Goal: Task Accomplishment & Management: Use online tool/utility

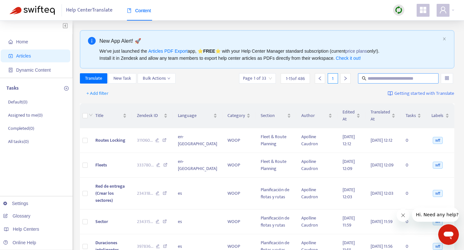
click at [403, 77] on input "text" at bounding box center [398, 78] width 62 height 7
type input "****"
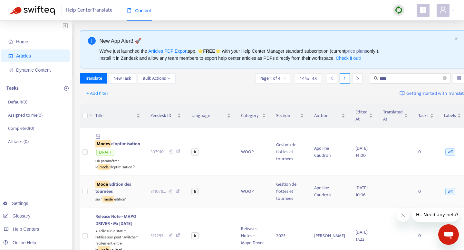
click at [115, 184] on span "Mode Edition des tournées" at bounding box center [113, 188] width 36 height 14
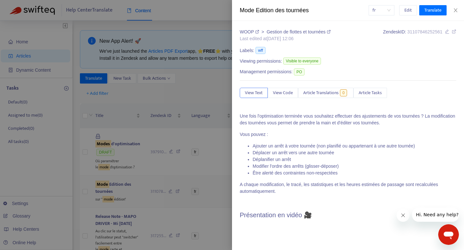
click at [115, 184] on div at bounding box center [232, 125] width 464 height 250
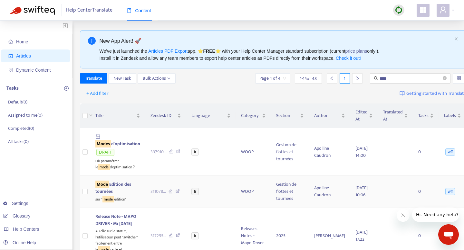
click at [118, 183] on span "Mode Edition des tournées" at bounding box center [113, 188] width 36 height 14
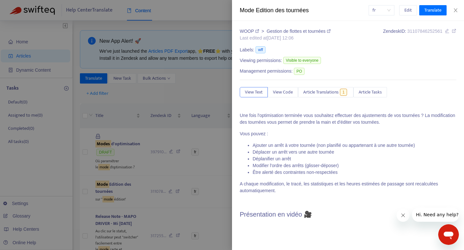
scroll to position [6, 0]
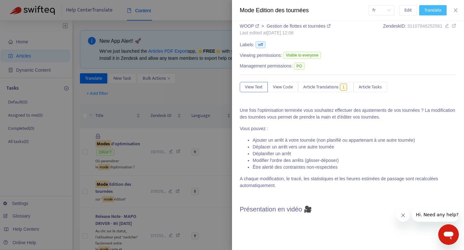
click at [429, 11] on span "Translate" at bounding box center [432, 10] width 17 height 7
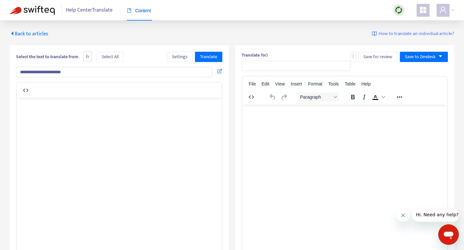
type input "**********"
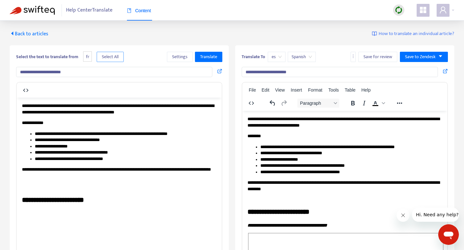
click at [107, 55] on span "Select All" at bounding box center [110, 56] width 17 height 7
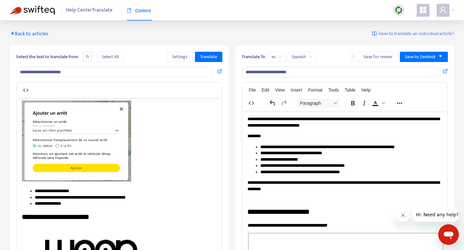
scroll to position [1542, 0]
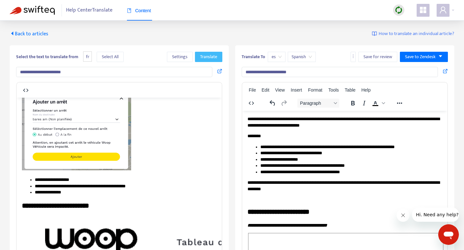
click at [215, 53] on span "Translate" at bounding box center [208, 56] width 17 height 7
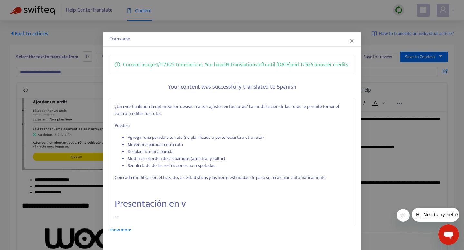
scroll to position [33, 0]
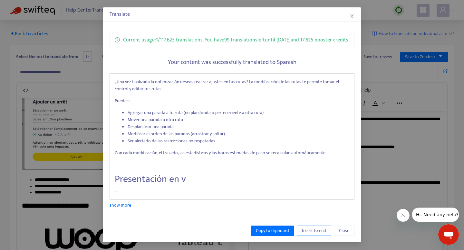
click at [310, 229] on span "Insert to end" at bounding box center [314, 231] width 24 height 7
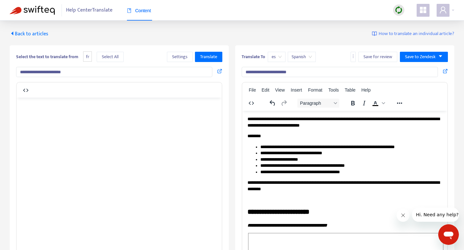
scroll to position [1542, 0]
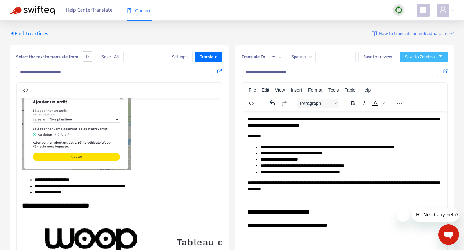
click at [421, 57] on span "Save to Zendesk" at bounding box center [420, 56] width 31 height 7
click at [422, 69] on span "Publish" at bounding box center [417, 69] width 24 height 7
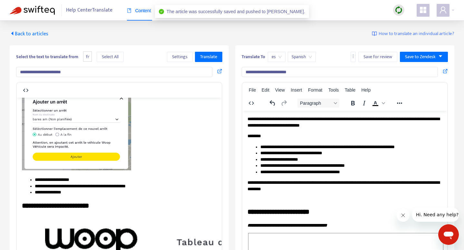
click at [276, 56] on span "es" at bounding box center [276, 57] width 10 height 10
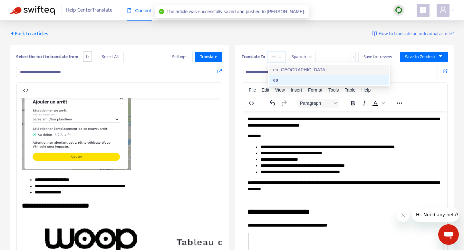
click at [278, 68] on div "en-[GEOGRAPHIC_DATA]" at bounding box center [329, 69] width 112 height 7
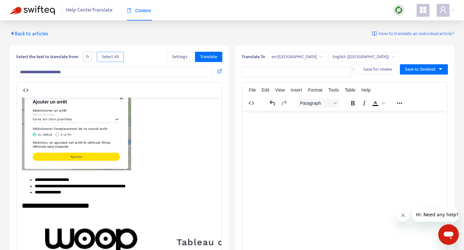
click at [110, 60] on span "Select All" at bounding box center [110, 56] width 17 height 7
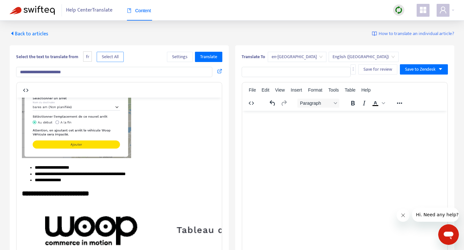
scroll to position [0, 0]
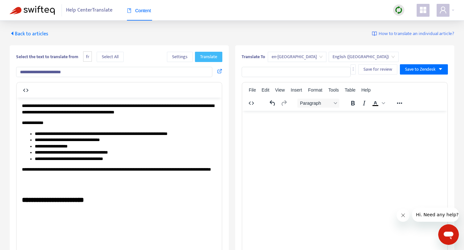
click at [212, 58] on span "Translate" at bounding box center [208, 56] width 17 height 7
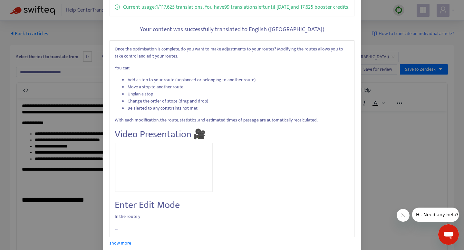
scroll to position [104, 0]
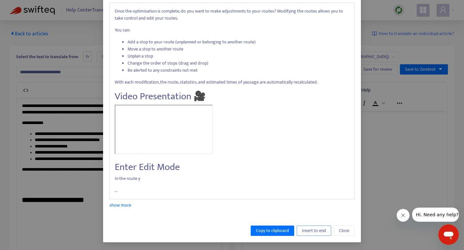
click at [310, 232] on span "Insert to end" at bounding box center [314, 231] width 24 height 7
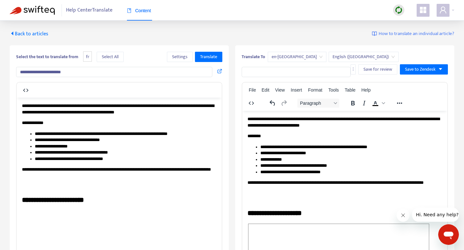
click at [301, 71] on input "text" at bounding box center [295, 72] width 109 height 10
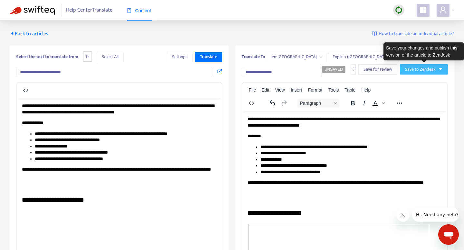
type input "**********"
click at [431, 68] on span "Save to Zendesk" at bounding box center [420, 69] width 31 height 7
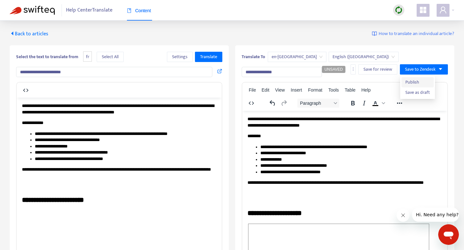
click at [422, 85] on span "Publish" at bounding box center [417, 82] width 24 height 7
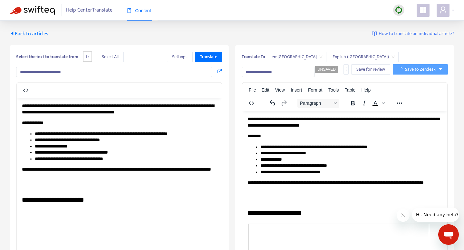
click at [353, 6] on div "Help Center Translate Content" at bounding box center [232, 10] width 464 height 21
click at [135, 9] on span "Content" at bounding box center [139, 10] width 24 height 5
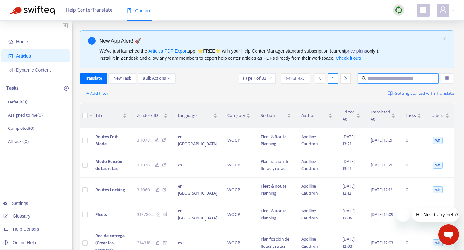
click at [389, 80] on input "text" at bounding box center [398, 78] width 62 height 7
type input "********"
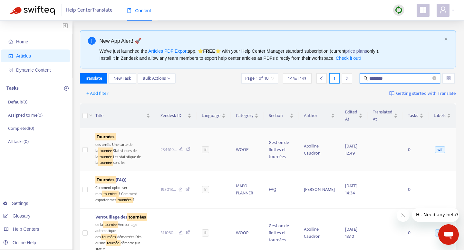
click at [101, 136] on sqkw "Tournées" at bounding box center [105, 136] width 20 height 7
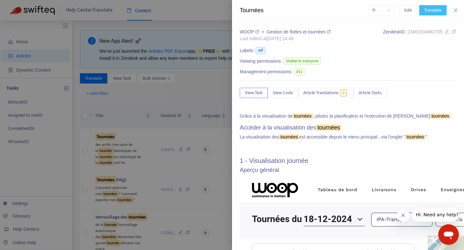
click at [424, 10] on span "Translate" at bounding box center [432, 10] width 17 height 7
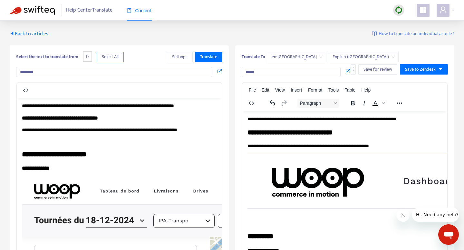
click at [108, 57] on span "Select All" at bounding box center [110, 56] width 17 height 7
click at [205, 57] on span "Translate" at bounding box center [208, 56] width 17 height 7
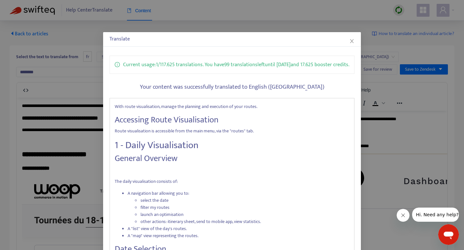
scroll to position [90, 0]
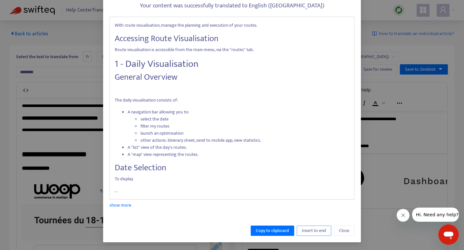
click at [319, 231] on span "Insert to end" at bounding box center [314, 231] width 24 height 7
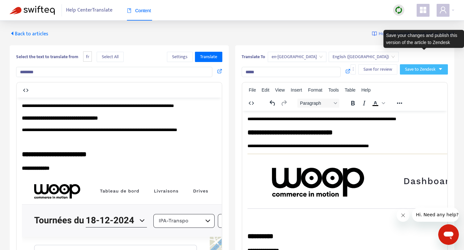
click at [443, 64] on button "Save to Zendesk" at bounding box center [424, 69] width 48 height 10
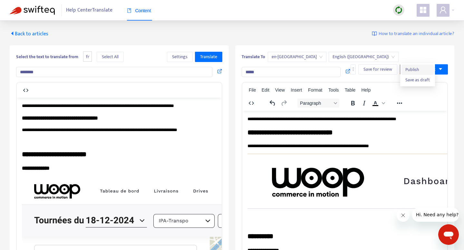
click at [418, 71] on span "Publish" at bounding box center [417, 69] width 24 height 7
click at [299, 46] on div "Translate To en-gb English (UK) Save for review Save to Zendesk ***** File Edit…" at bounding box center [344, 195] width 219 height 301
click at [277, 58] on span "en-[GEOGRAPHIC_DATA]" at bounding box center [296, 57] width 51 height 10
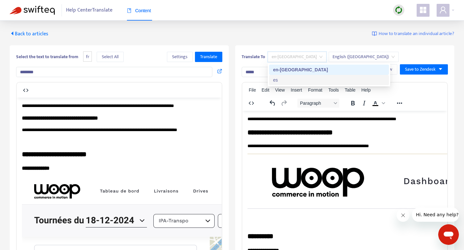
click at [277, 77] on div "es" at bounding box center [329, 80] width 112 height 7
type input "*****"
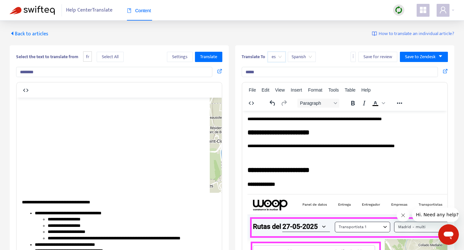
scroll to position [0, 0]
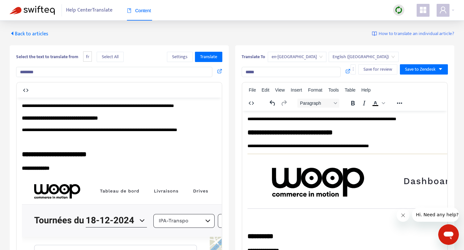
click at [36, 35] on span "Back to articles" at bounding box center [29, 34] width 39 height 9
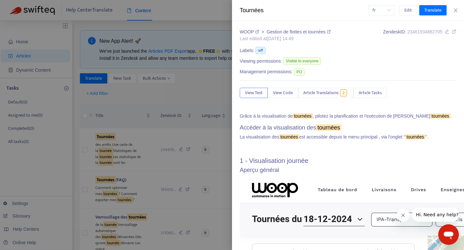
click at [154, 62] on div at bounding box center [232, 125] width 464 height 250
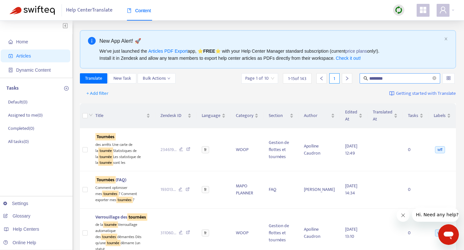
click at [392, 78] on input "********" at bounding box center [400, 78] width 62 height 7
type input "**********"
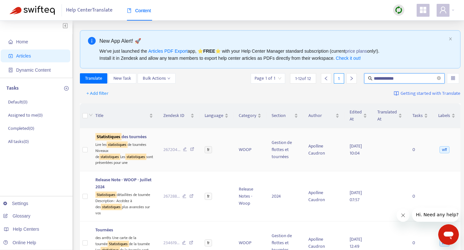
click at [98, 133] on td "Statistiques des tournées Lire les statistiques de tournées Niveaux de statisti…" at bounding box center [124, 149] width 68 height 43
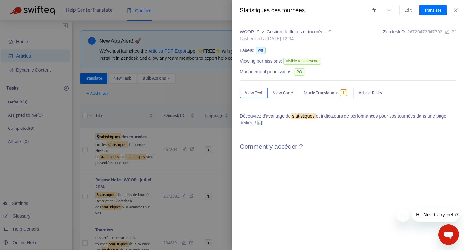
click at [101, 135] on div at bounding box center [232, 125] width 464 height 250
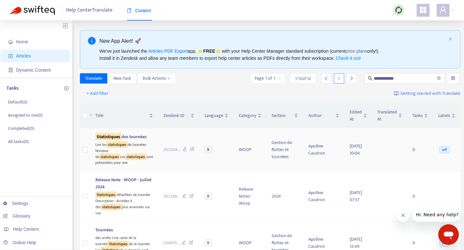
click at [102, 141] on span "Statistiques des tournées" at bounding box center [120, 136] width 51 height 7
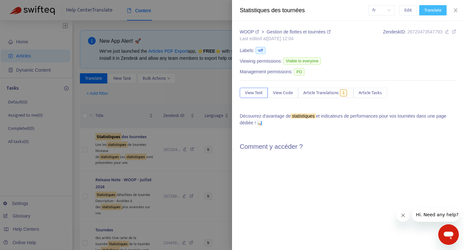
click at [432, 14] on button "Translate" at bounding box center [432, 10] width 27 height 10
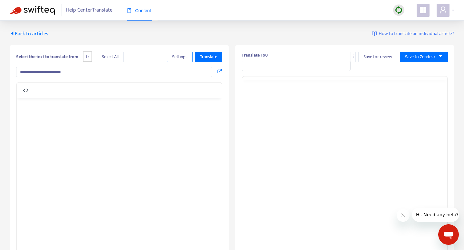
type input "**********"
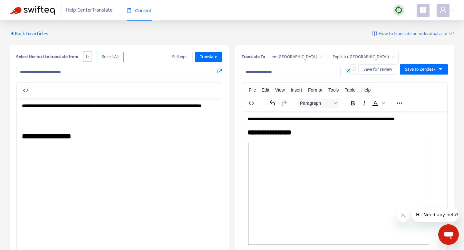
click at [117, 58] on span "Select All" at bounding box center [110, 56] width 17 height 7
click at [213, 57] on span "Translate" at bounding box center [208, 56] width 17 height 7
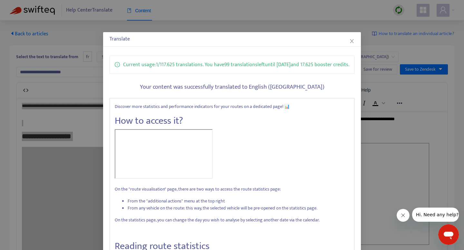
scroll to position [88, 0]
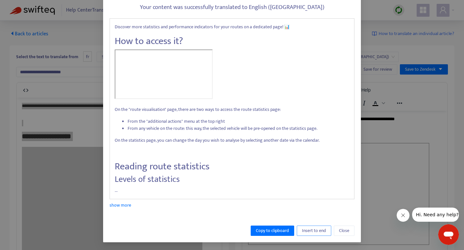
click at [319, 232] on span "Insert to end" at bounding box center [314, 231] width 24 height 7
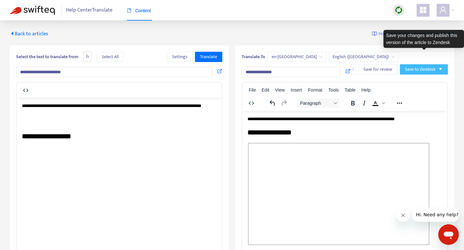
click at [436, 64] on button "Save to Zendesk" at bounding box center [424, 69] width 48 height 10
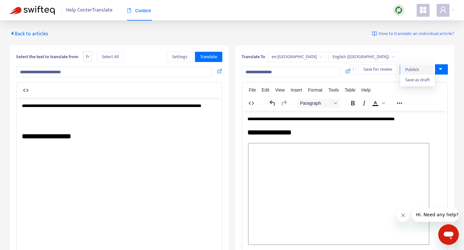
click at [422, 69] on span "Publish" at bounding box center [417, 69] width 24 height 7
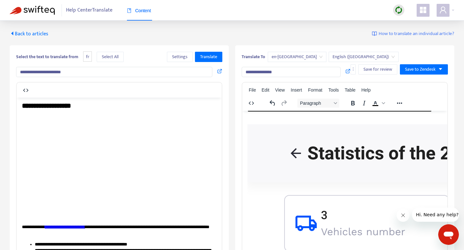
scroll to position [0, 0]
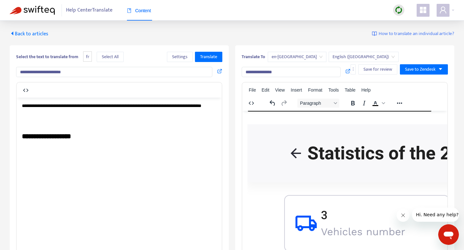
click at [9, 32] on div "**********" at bounding box center [232, 183] width 464 height 325
click at [23, 34] on span "Back to articles" at bounding box center [29, 34] width 39 height 9
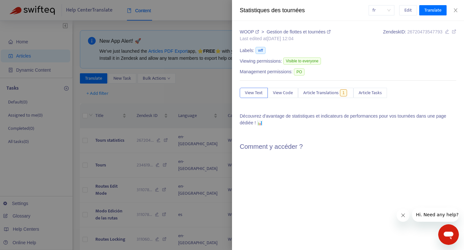
type input "**********"
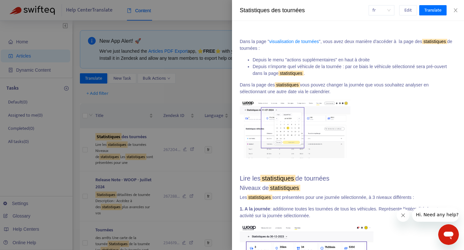
scroll to position [287, 0]
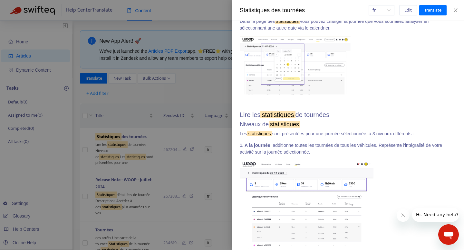
click at [192, 116] on div at bounding box center [232, 125] width 464 height 250
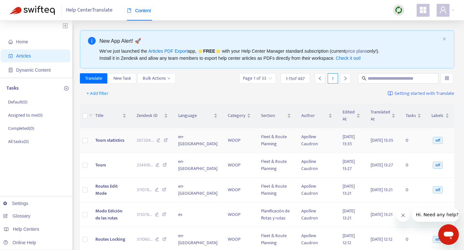
click at [120, 140] on span "Tours statistics" at bounding box center [109, 140] width 29 height 7
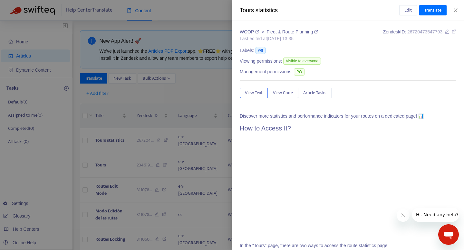
click at [165, 105] on div at bounding box center [232, 125] width 464 height 250
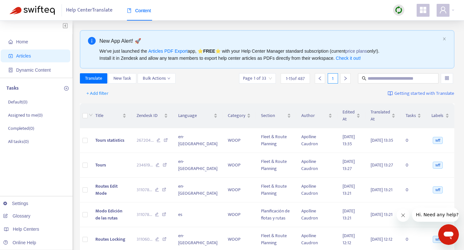
click at [393, 77] on input "text" at bounding box center [398, 78] width 62 height 7
type input "*****"
type input "**********"
click at [375, 78] on input "text" at bounding box center [398, 78] width 62 height 7
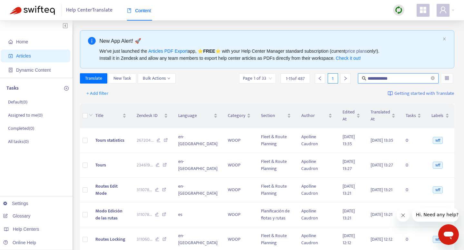
type input "**********"
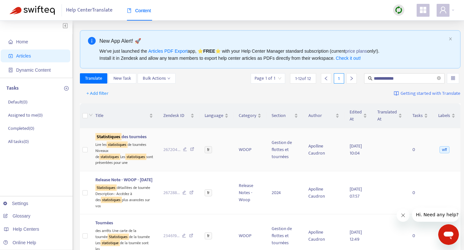
click at [125, 137] on span "Statistiques des tournées" at bounding box center [120, 136] width 51 height 7
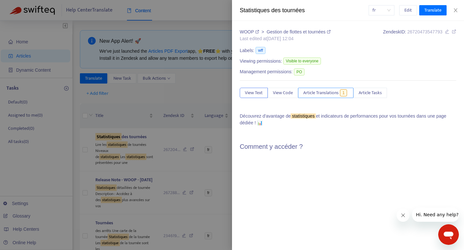
click at [329, 94] on span "Article Translations" at bounding box center [320, 93] width 35 height 7
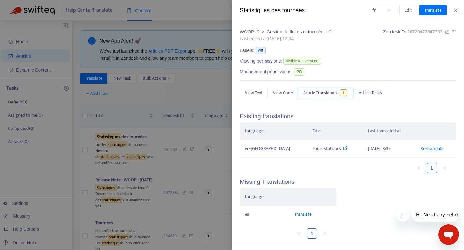
scroll to position [2, 0]
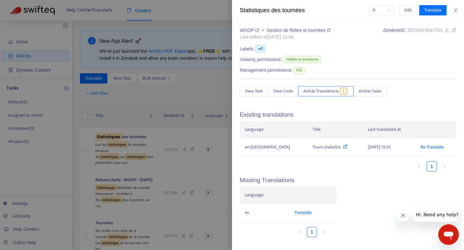
click at [254, 85] on div "WOOP > Gestion de flottes et tournées Last edited at 2024-07-24 12:04 Zendesk I…" at bounding box center [348, 135] width 216 height 216
click at [207, 86] on div at bounding box center [232, 125] width 464 height 250
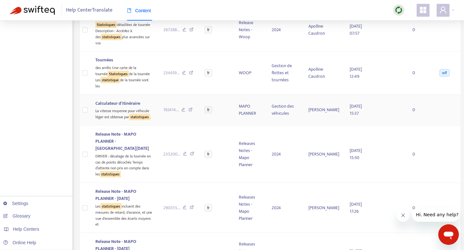
scroll to position [77, 0]
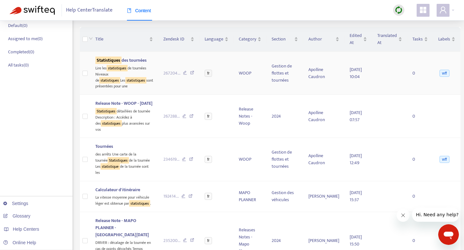
click at [115, 58] on sqkw "Statistiques" at bounding box center [108, 60] width 26 height 7
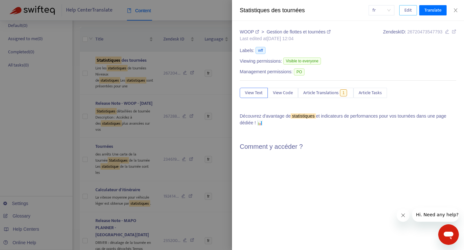
click at [402, 9] on button "Edit" at bounding box center [408, 10] width 18 height 10
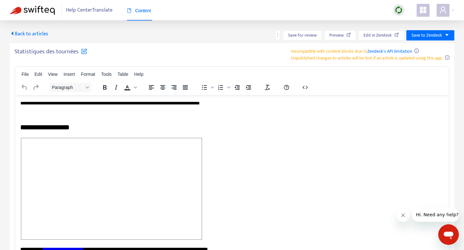
scroll to position [269, 0]
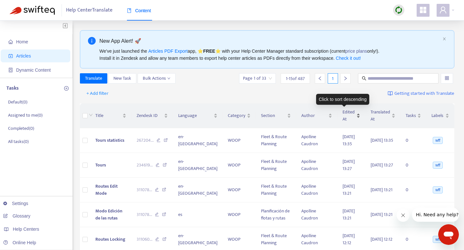
click at [342, 116] on span "Edited At" at bounding box center [348, 116] width 13 height 14
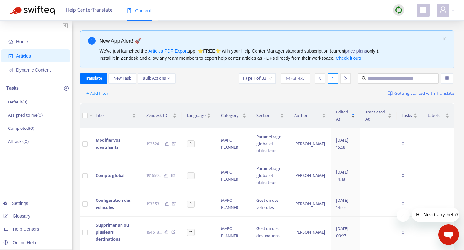
click at [337, 116] on span "Edited At" at bounding box center [343, 116] width 14 height 14
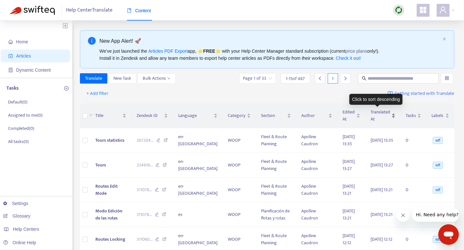
click at [375, 112] on span "Translated At" at bounding box center [380, 116] width 20 height 14
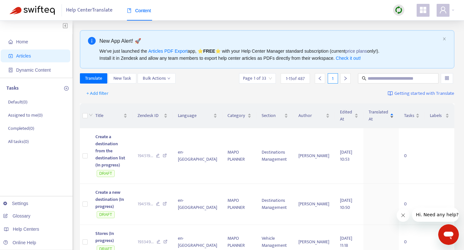
click at [375, 112] on span "Translated At" at bounding box center [378, 116] width 20 height 14
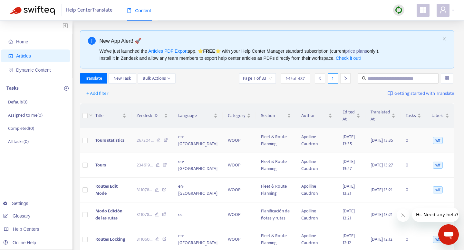
click at [432, 140] on span "wff" at bounding box center [437, 140] width 10 height 7
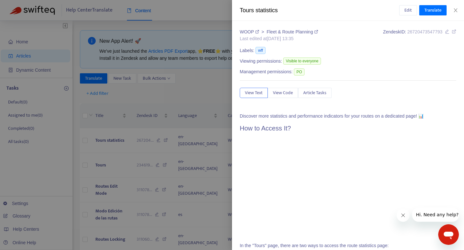
click at [201, 157] on div at bounding box center [232, 125] width 464 height 250
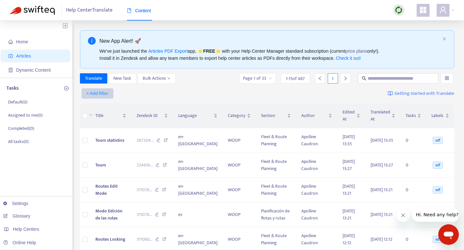
click at [97, 95] on span "+ Add filter" at bounding box center [97, 94] width 22 height 8
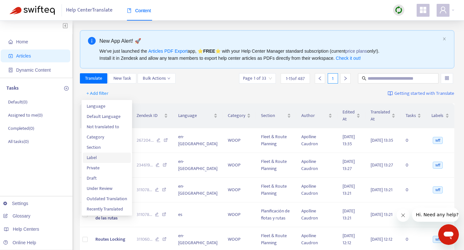
click at [93, 156] on span "Label" at bounding box center [107, 158] width 40 height 7
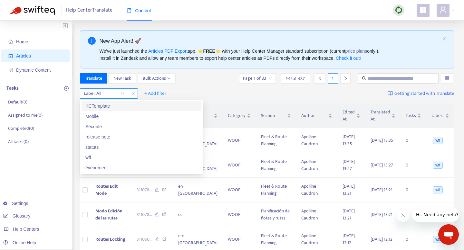
click at [109, 95] on div at bounding box center [100, 94] width 39 height 8
type input "*"
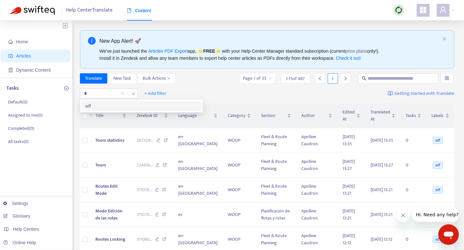
click at [104, 107] on div "wff" at bounding box center [141, 106] width 112 height 7
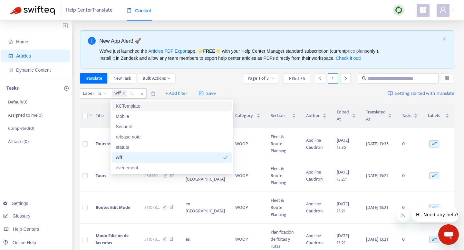
click at [163, 85] on div "Translate New Task Bulk Actions Page 1 of 3 1 - 15 of 36 1" at bounding box center [267, 79] width 374 height 13
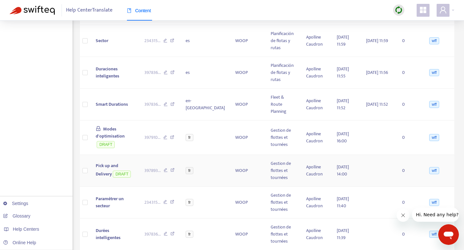
scroll to position [352, 0]
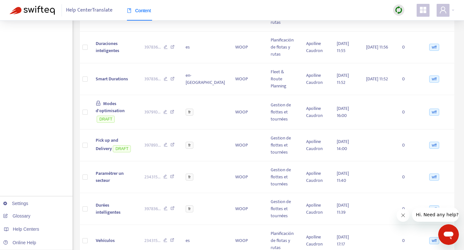
click at [446, 222] on button "Hi. Need any help?" at bounding box center [437, 215] width 50 height 14
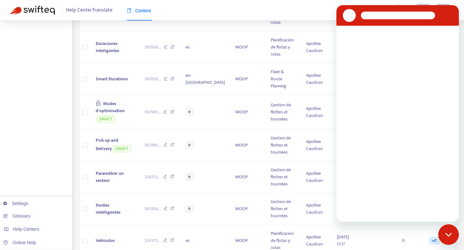
scroll to position [0, 0]
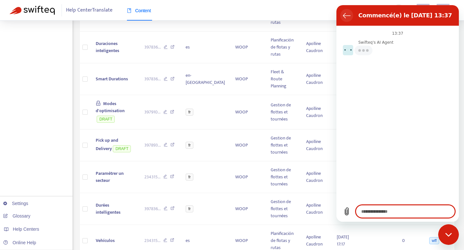
click at [341, 13] on button "Retour à la liste des conversations" at bounding box center [346, 15] width 13 height 13
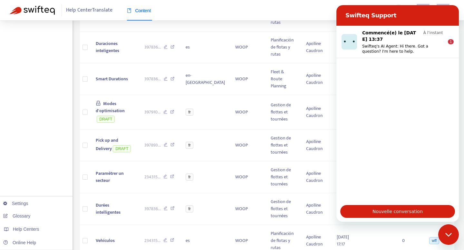
click at [451, 236] on icon "Fermer la fenêtre de messagerie" at bounding box center [448, 235] width 7 height 4
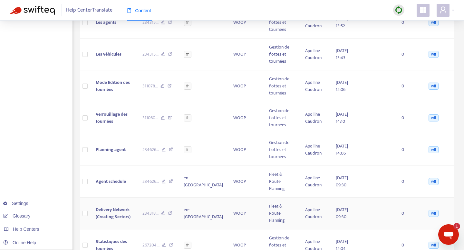
scroll to position [344, 0]
click at [122, 239] on span "Statistiques des tournées" at bounding box center [111, 246] width 31 height 14
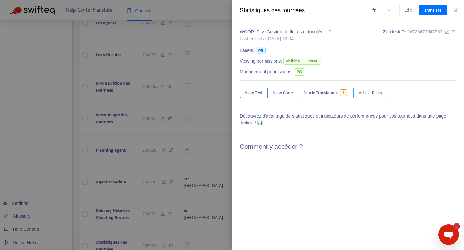
click at [368, 93] on span "Article Tasks" at bounding box center [369, 93] width 23 height 7
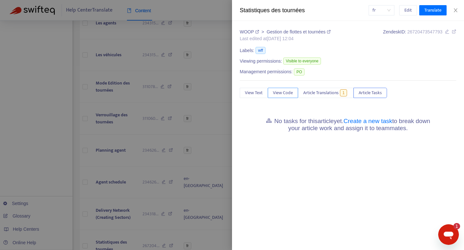
click at [280, 90] on span "View Code" at bounding box center [283, 93] width 20 height 7
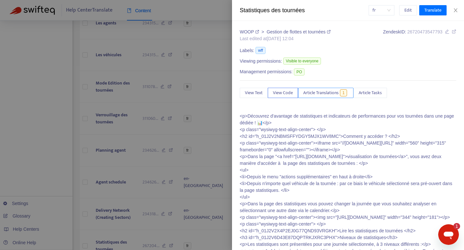
click at [319, 91] on span "Article Translations" at bounding box center [320, 93] width 35 height 7
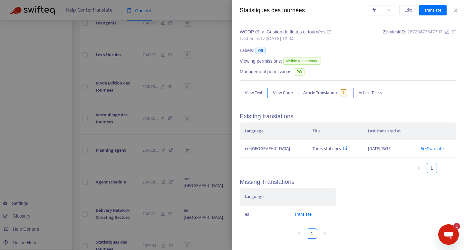
click at [246, 93] on span "View Text" at bounding box center [254, 93] width 18 height 7
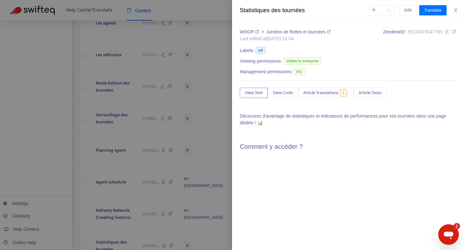
click at [196, 102] on div at bounding box center [232, 125] width 464 height 250
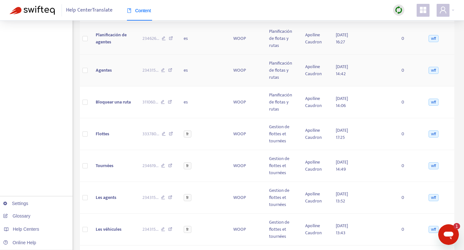
scroll to position [378, 0]
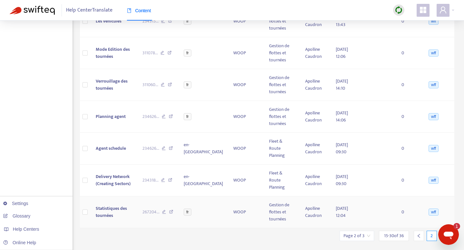
click at [101, 205] on span "Statistiques des tournées" at bounding box center [111, 212] width 31 height 14
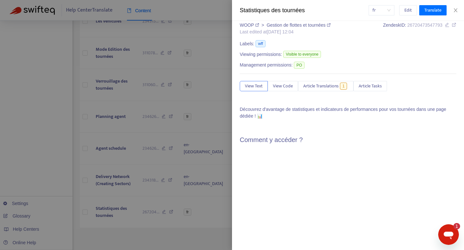
scroll to position [0, 0]
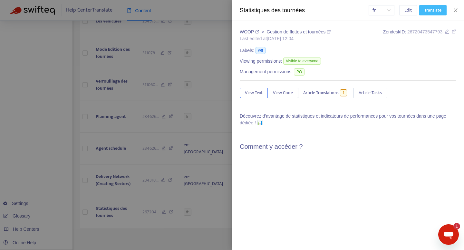
click at [429, 11] on span "Translate" at bounding box center [432, 10] width 17 height 7
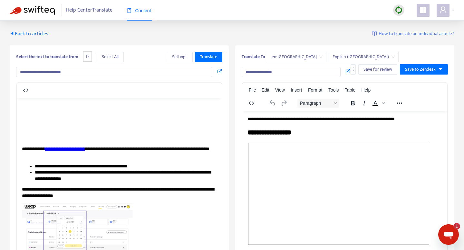
scroll to position [98, 0]
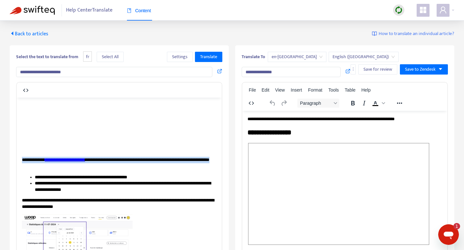
drag, startPoint x: 101, startPoint y: 167, endPoint x: 17, endPoint y: 155, distance: 84.3
paste body "Rich Text Area. Press ALT-0 for help."
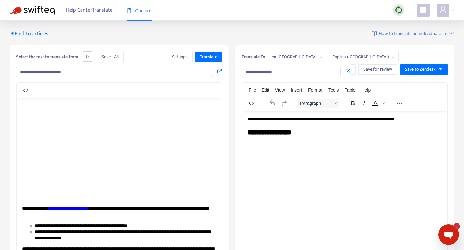
click at [206, 142] on p "Rich Text Area. Press ALT-0 for help." at bounding box center [119, 150] width 194 height 104
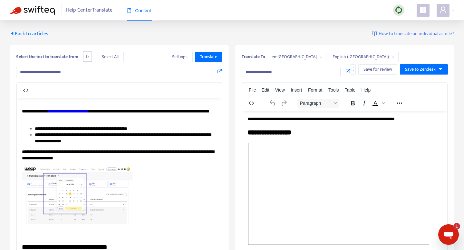
scroll to position [38, 0]
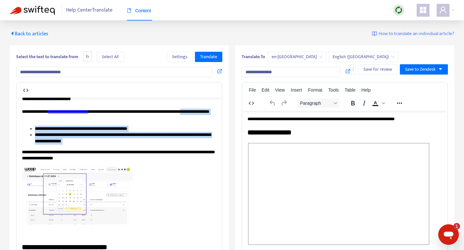
drag, startPoint x: 103, startPoint y: 146, endPoint x: 5, endPoint y: 118, distance: 101.9
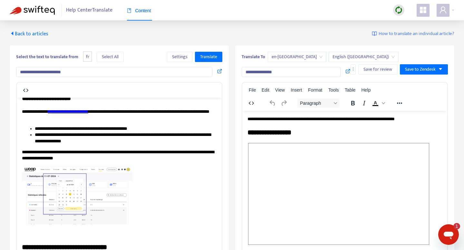
click at [49, 133] on li "**********" at bounding box center [126, 138] width 182 height 13
drag, startPoint x: 110, startPoint y: 138, endPoint x: 90, endPoint y: 136, distance: 20.7
click at [40, 129] on ul "**********" at bounding box center [119, 135] width 194 height 19
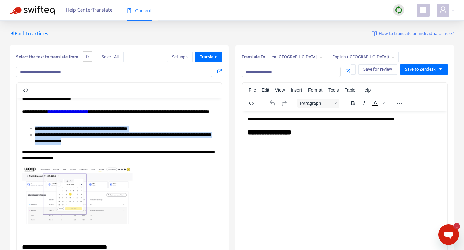
drag, startPoint x: 113, startPoint y: 141, endPoint x: 18, endPoint y: 126, distance: 95.5
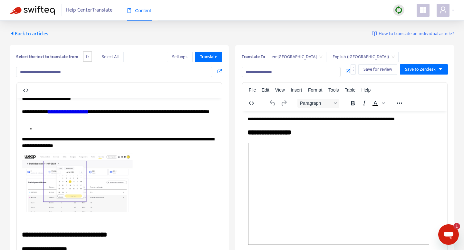
click at [77, 126] on li "Rich Text Area. Press ALT-0 for help." at bounding box center [126, 129] width 182 height 6
click at [115, 58] on span "Select All" at bounding box center [110, 56] width 17 height 7
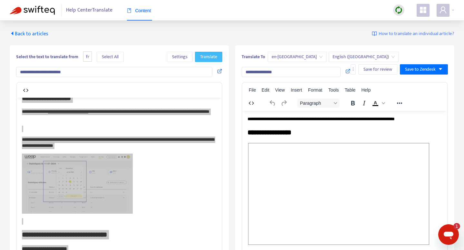
click at [203, 57] on span "Translate" at bounding box center [208, 56] width 17 height 7
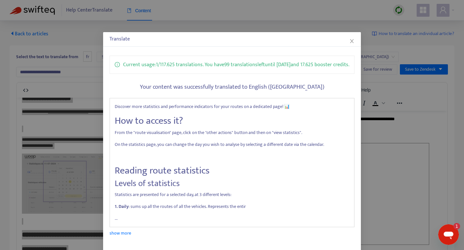
scroll to position [36, 0]
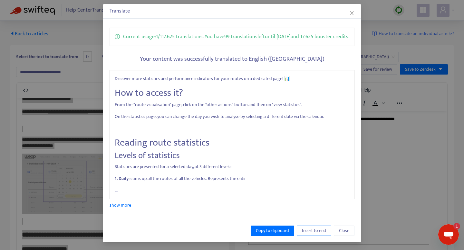
click at [323, 232] on span "Insert to end" at bounding box center [314, 231] width 24 height 7
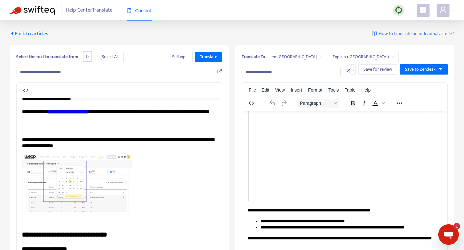
scroll to position [43, 0]
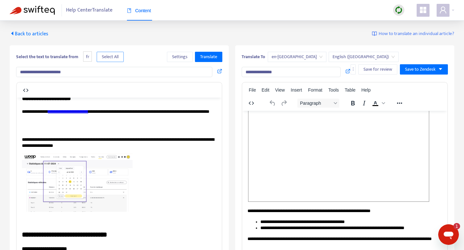
click at [114, 55] on span "Select All" at bounding box center [110, 56] width 17 height 7
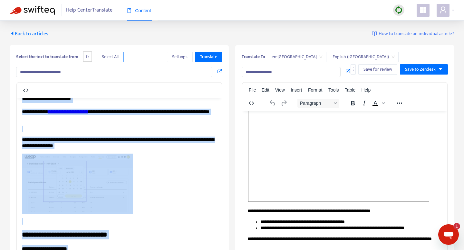
scroll to position [0, 0]
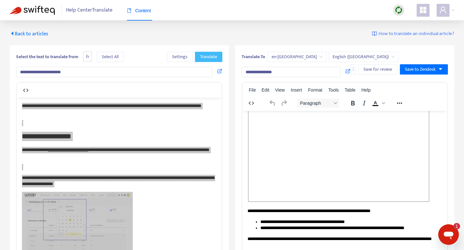
click at [206, 56] on span "Translate" at bounding box center [208, 56] width 17 height 7
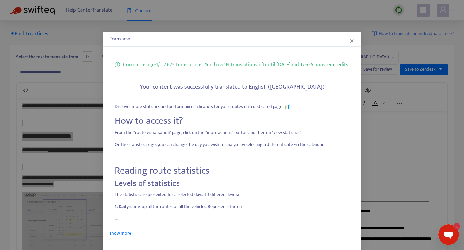
scroll to position [36, 0]
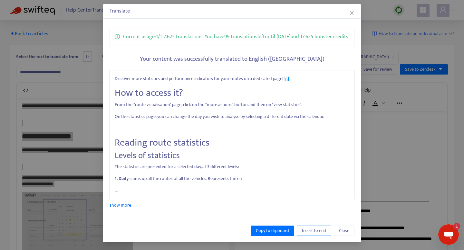
click at [309, 228] on span "Insert to end" at bounding box center [314, 231] width 24 height 7
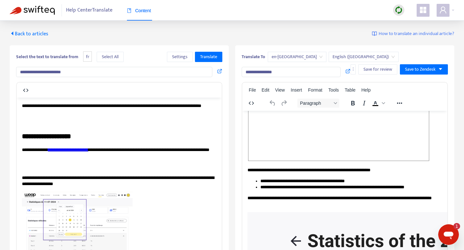
scroll to position [0, 0]
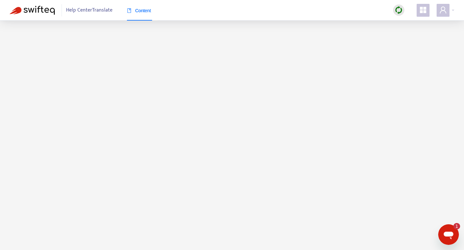
scroll to position [95, 0]
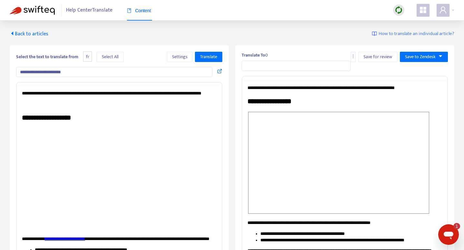
type input "**********"
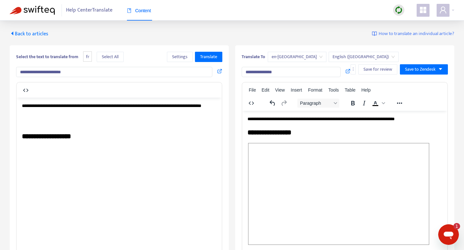
click at [36, 9] on img at bounding box center [32, 10] width 45 height 9
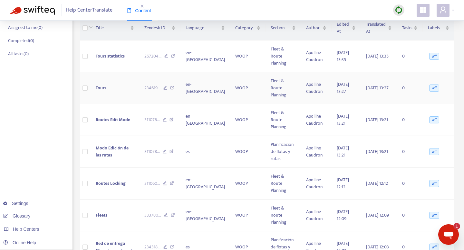
scroll to position [352, 0]
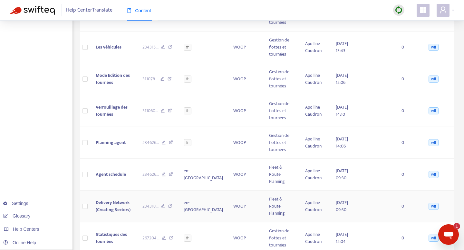
scroll to position [351, 0]
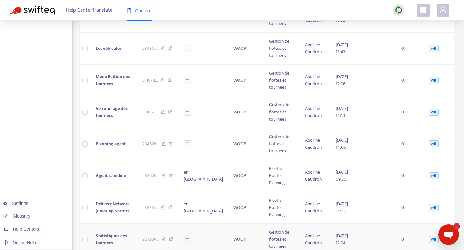
drag, startPoint x: 110, startPoint y: 222, endPoint x: 110, endPoint y: 215, distance: 7.4
click at [110, 224] on td "Statistiques des tournées" at bounding box center [113, 240] width 47 height 32
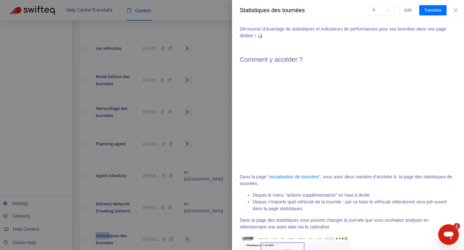
scroll to position [0, 0]
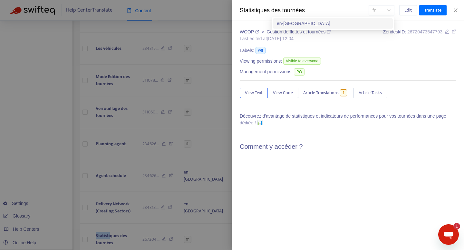
click at [379, 8] on span "fr" at bounding box center [381, 10] width 18 height 10
click at [360, 19] on div "en-[GEOGRAPHIC_DATA]" at bounding box center [333, 23] width 120 height 10
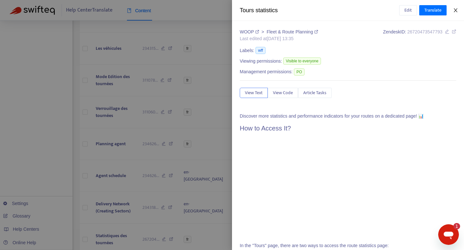
click at [457, 9] on icon "close" at bounding box center [455, 10] width 5 height 5
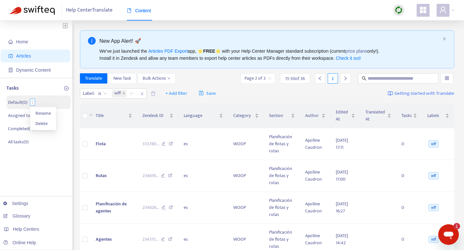
click at [33, 102] on icon "more" at bounding box center [32, 102] width 5 height 5
click at [25, 45] on span "Home" at bounding box center [36, 41] width 57 height 13
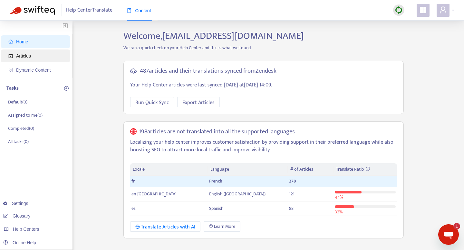
click at [30, 60] on span "Articles" at bounding box center [36, 56] width 57 height 13
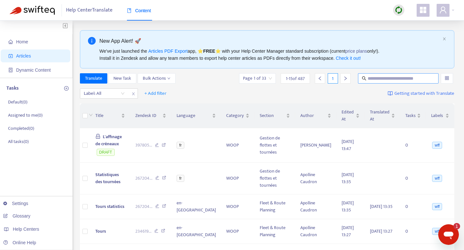
click at [415, 78] on input "text" at bounding box center [398, 78] width 62 height 7
type input "**********"
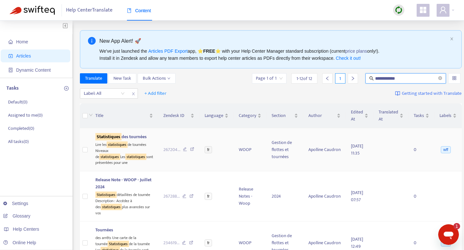
click at [119, 137] on sqkw "Statistiques" at bounding box center [108, 136] width 26 height 7
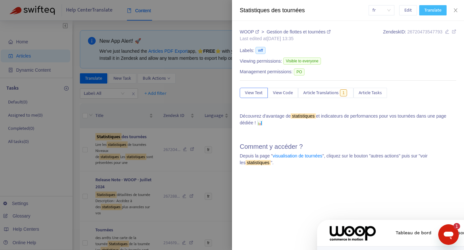
click at [436, 10] on span "Translate" at bounding box center [432, 10] width 17 height 7
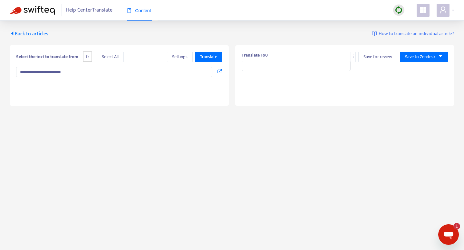
type input "**********"
type textarea "**********"
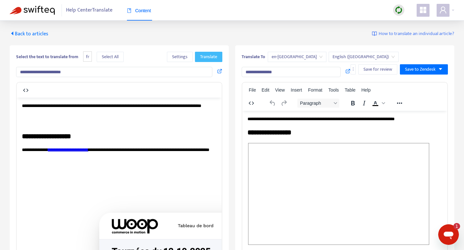
click at [203, 55] on span "Translate" at bounding box center [208, 56] width 17 height 7
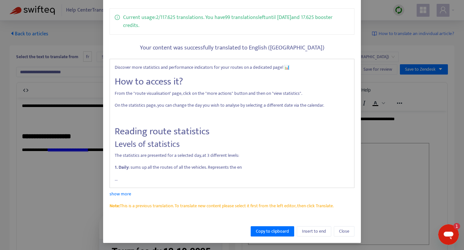
scroll to position [48, 0]
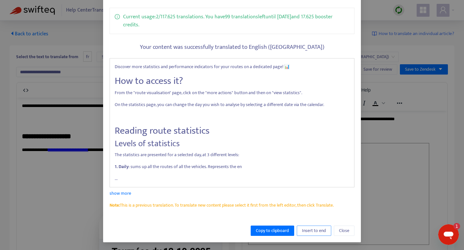
click at [325, 229] on span "Insert to end" at bounding box center [314, 231] width 24 height 7
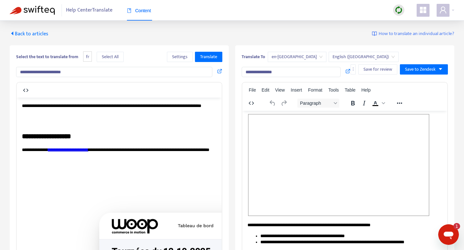
scroll to position [0, 0]
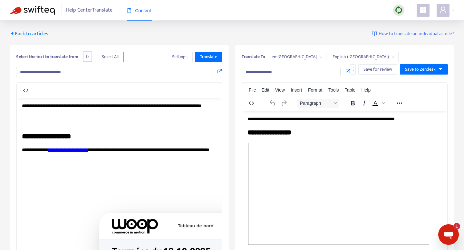
click at [114, 55] on span "Select All" at bounding box center [110, 56] width 17 height 7
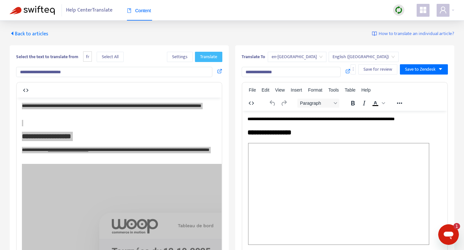
click at [211, 59] on span "Translate" at bounding box center [208, 56] width 17 height 7
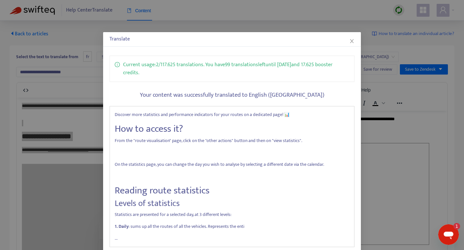
scroll to position [48, 0]
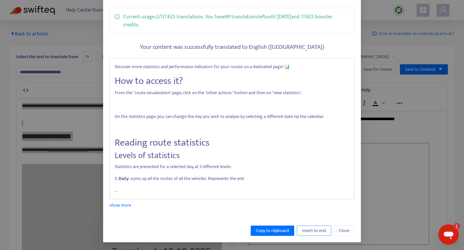
click at [306, 232] on span "Insert to end" at bounding box center [314, 231] width 24 height 7
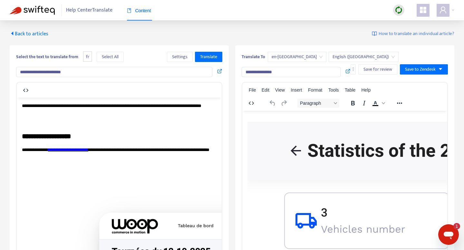
scroll to position [130, 0]
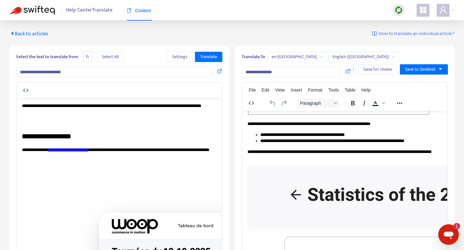
click at [27, 34] on span "Back to articles" at bounding box center [29, 34] width 39 height 9
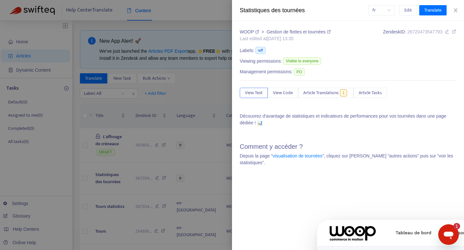
type input "**********"
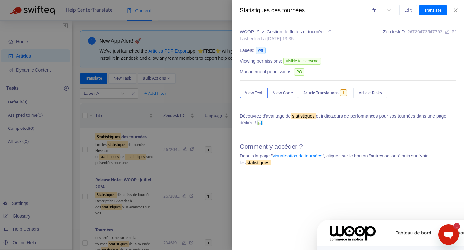
click at [36, 52] on div at bounding box center [232, 125] width 464 height 250
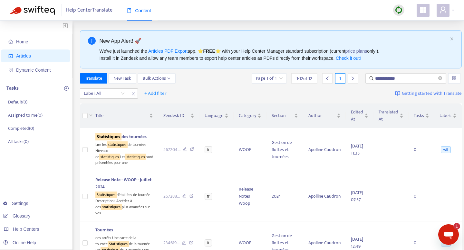
click at [25, 58] on span "Articles" at bounding box center [23, 55] width 15 height 5
click at [17, 40] on span "Home" at bounding box center [22, 41] width 12 height 5
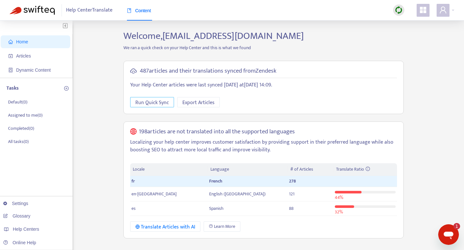
click at [147, 103] on span "Run Quick Sync" at bounding box center [151, 103] width 33 height 8
click at [30, 55] on span "Articles" at bounding box center [23, 55] width 15 height 5
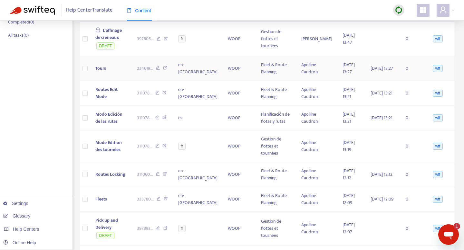
scroll to position [328, 0]
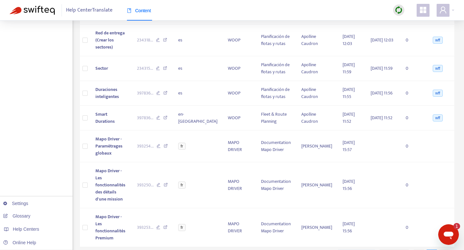
click at [440, 250] on div at bounding box center [444, 255] width 10 height 10
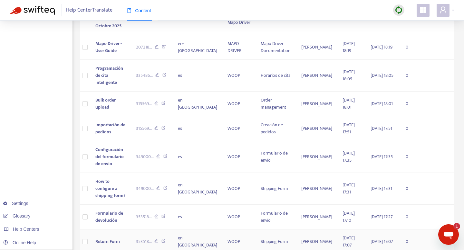
scroll to position [0, 0]
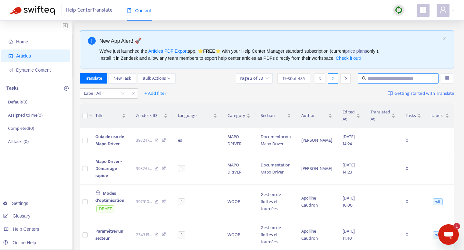
click at [377, 75] on input "text" at bounding box center [398, 78] width 62 height 7
type input "**********"
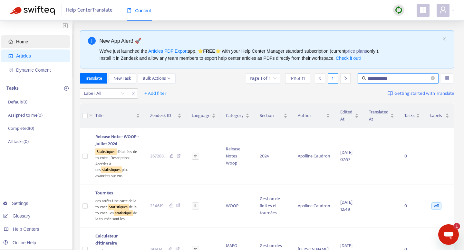
click at [32, 40] on span "Home" at bounding box center [36, 41] width 57 height 13
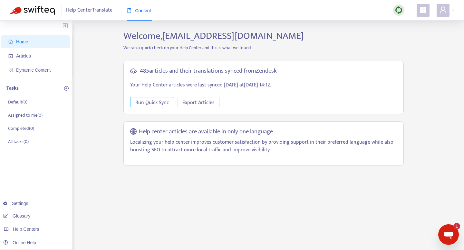
click at [159, 102] on span "Run Quick Sync" at bounding box center [151, 103] width 33 height 8
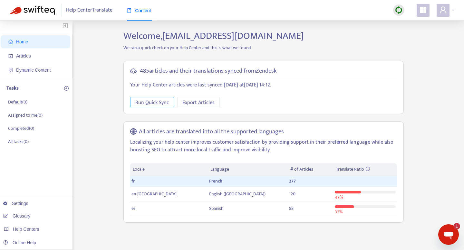
click at [159, 102] on span "Run Quick Sync" at bounding box center [151, 103] width 33 height 8
click at [128, 109] on div "485 articles and their translations synced from Zendesk Your Help Center articl…" at bounding box center [263, 88] width 280 height 54
click at [137, 104] on span "Run Quick Sync" at bounding box center [151, 103] width 33 height 8
click at [24, 63] on ul "Home Articles Dynamic Content" at bounding box center [36, 56] width 72 height 44
click at [24, 58] on span "Articles" at bounding box center [23, 55] width 15 height 5
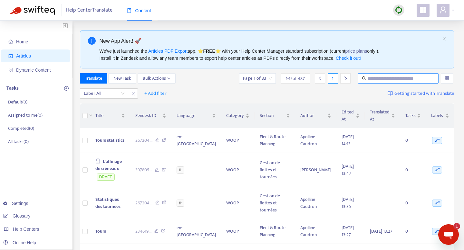
click at [394, 76] on input "text" at bounding box center [398, 78] width 62 height 7
type input "**********"
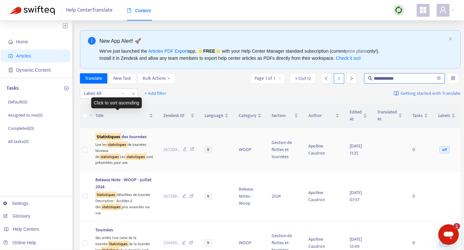
click at [117, 134] on sqkw "Statistiques" at bounding box center [108, 136] width 26 height 7
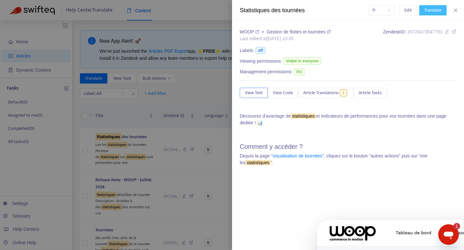
click at [429, 9] on span "Translate" at bounding box center [432, 10] width 17 height 7
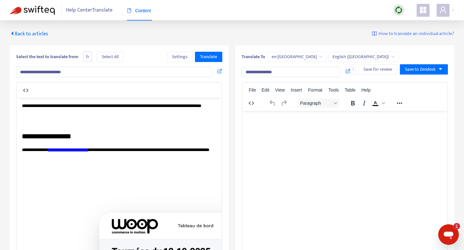
click at [275, 59] on span "en-[GEOGRAPHIC_DATA]" at bounding box center [296, 57] width 51 height 10
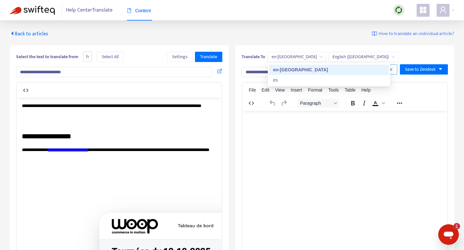
click at [359, 64] on button "Save for review" at bounding box center [377, 69] width 39 height 10
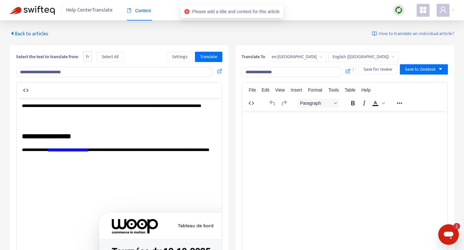
click at [349, 55] on div "Translate To en-gb English ([GEOGRAPHIC_DATA]) Save for review Save to Zendesk" at bounding box center [344, 58] width 206 height 13
click at [351, 67] on icon "more" at bounding box center [353, 69] width 5 height 5
click at [114, 59] on span "Select All" at bounding box center [110, 56] width 17 height 7
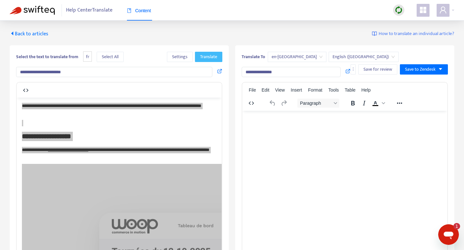
click at [209, 57] on span "Translate" at bounding box center [208, 56] width 17 height 7
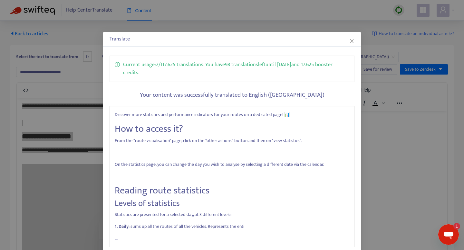
scroll to position [48, 0]
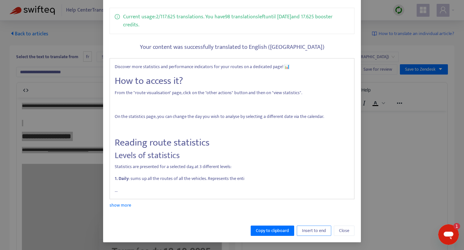
click at [313, 233] on span "Insert to end" at bounding box center [314, 231] width 24 height 7
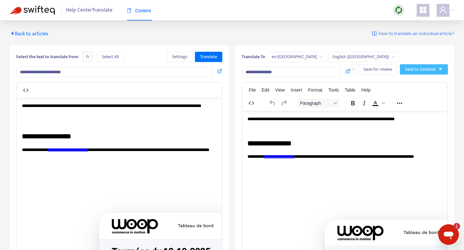
click at [442, 64] on button "Save to Zendesk" at bounding box center [424, 69] width 48 height 10
click at [411, 68] on span "Publish" at bounding box center [417, 69] width 24 height 7
click at [332, 54] on span "English ([GEOGRAPHIC_DATA])" at bounding box center [363, 57] width 62 height 10
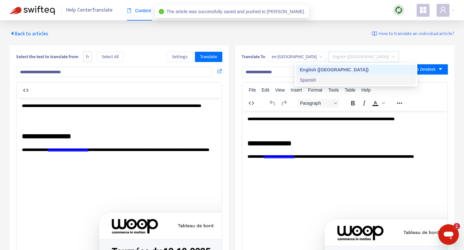
click at [307, 82] on div "Spanish" at bounding box center [356, 80] width 112 height 7
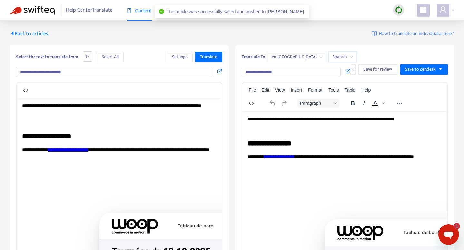
click at [268, 52] on div "en-[GEOGRAPHIC_DATA]" at bounding box center [297, 57] width 59 height 10
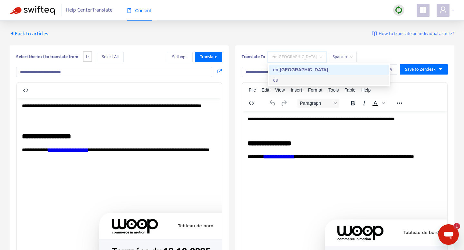
click at [277, 79] on div "es" at bounding box center [329, 80] width 112 height 7
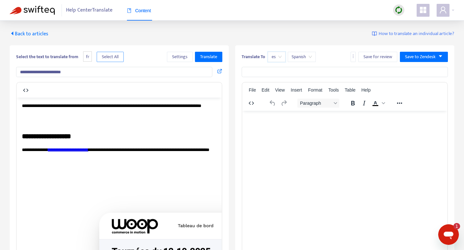
click at [113, 56] on span "Select All" at bounding box center [110, 56] width 17 height 7
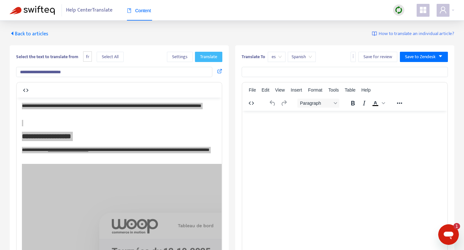
click at [209, 59] on span "Translate" at bounding box center [208, 56] width 17 height 7
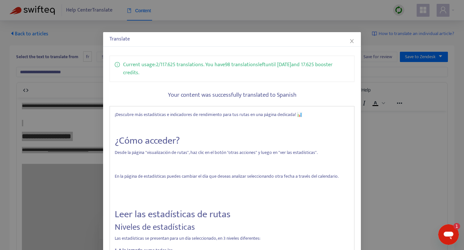
scroll to position [72, 0]
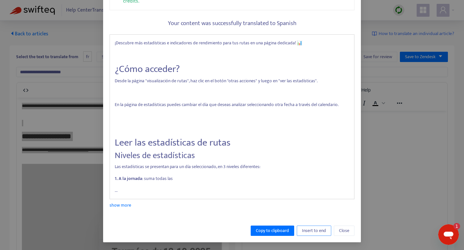
click at [316, 228] on span "Insert to end" at bounding box center [314, 231] width 24 height 7
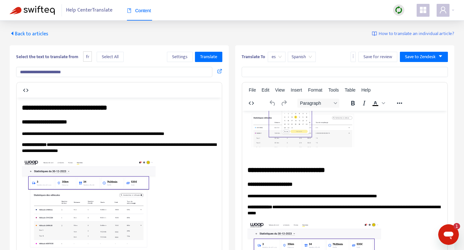
scroll to position [508, 0]
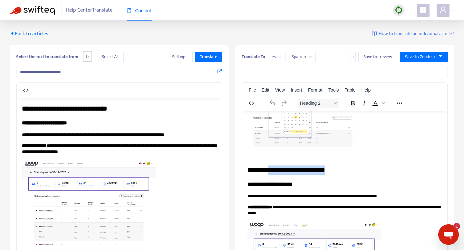
drag, startPoint x: 273, startPoint y: 169, endPoint x: 362, endPoint y: 170, distance: 88.9
click at [362, 170] on h2 "**********" at bounding box center [344, 169] width 194 height 9
click at [282, 162] on body "**********" at bounding box center [344, 204] width 194 height 1096
drag, startPoint x: 275, startPoint y: 172, endPoint x: 385, endPoint y: 170, distance: 110.1
click at [385, 170] on h2 "**********" at bounding box center [344, 169] width 194 height 9
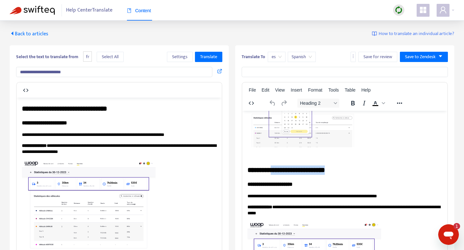
copy h2 "**********"
click at [279, 73] on input "text" at bounding box center [344, 72] width 206 height 10
paste input "**********"
click at [248, 73] on input "**********" at bounding box center [344, 72] width 206 height 10
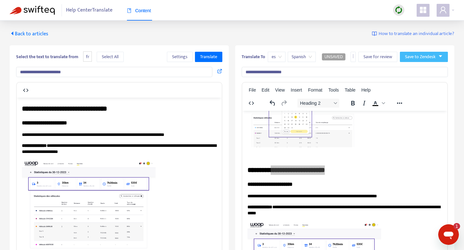
type input "**********"
click at [438, 58] on icon "caret-down" at bounding box center [440, 56] width 5 height 5
click at [422, 69] on span "Publish" at bounding box center [417, 69] width 24 height 7
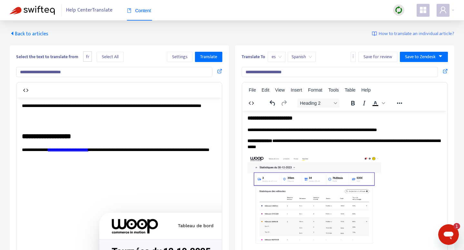
scroll to position [491, 0]
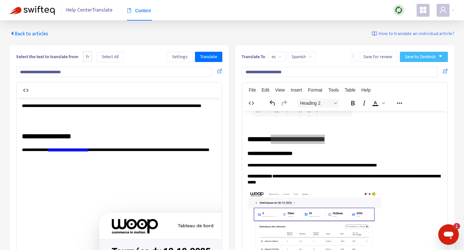
click at [439, 56] on icon "caret-down" at bounding box center [440, 56] width 5 height 5
click at [419, 71] on span "Publish" at bounding box center [417, 69] width 24 height 7
click at [25, 33] on span "Back to articles" at bounding box center [29, 34] width 39 height 9
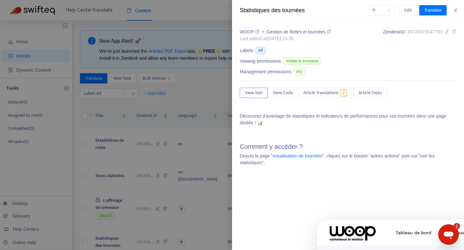
type input "**********"
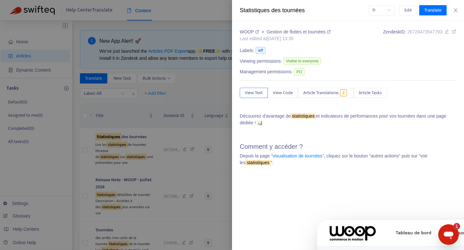
click at [198, 71] on div at bounding box center [232, 125] width 464 height 250
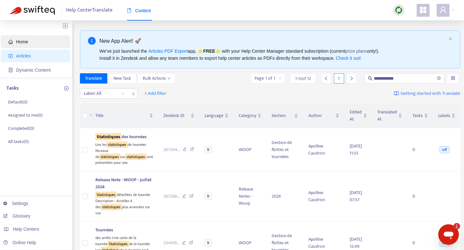
click at [29, 36] on span "Home" at bounding box center [36, 41] width 57 height 13
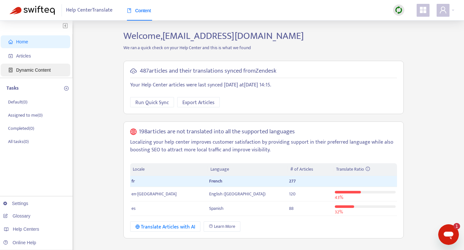
click at [25, 71] on span "Dynamic Content" at bounding box center [33, 70] width 34 height 5
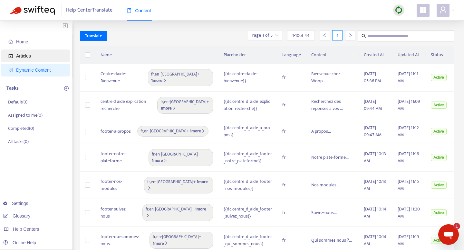
click at [43, 52] on span "Articles" at bounding box center [36, 56] width 57 height 13
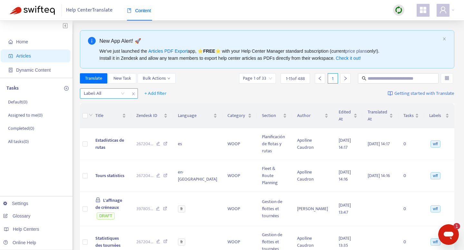
click at [133, 94] on icon "close" at bounding box center [133, 94] width 3 height 3
click at [99, 93] on span "+ Add filter" at bounding box center [97, 94] width 22 height 8
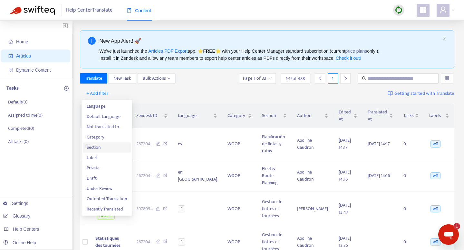
click at [96, 149] on span "Section" at bounding box center [107, 147] width 40 height 7
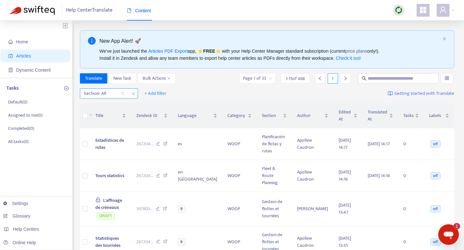
click at [119, 96] on div at bounding box center [100, 94] width 39 height 8
click at [133, 94] on icon "close" at bounding box center [133, 94] width 3 height 3
click at [98, 94] on span "+ Add filter" at bounding box center [97, 94] width 22 height 8
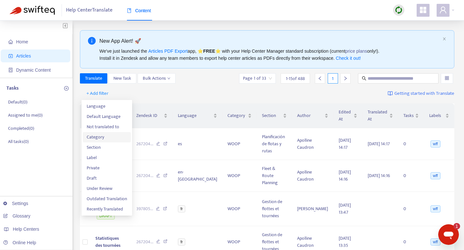
click at [99, 139] on span "Category" at bounding box center [107, 137] width 40 height 7
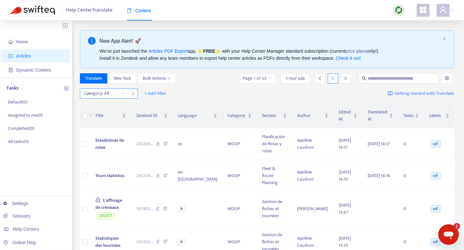
click at [118, 96] on div at bounding box center [100, 94] width 39 height 8
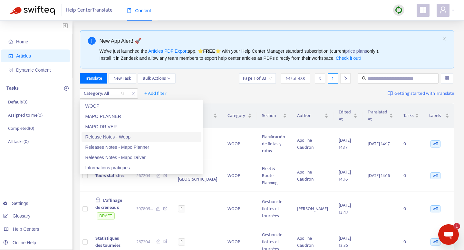
click at [112, 138] on div "Release Notes - Woop" at bounding box center [141, 137] width 112 height 7
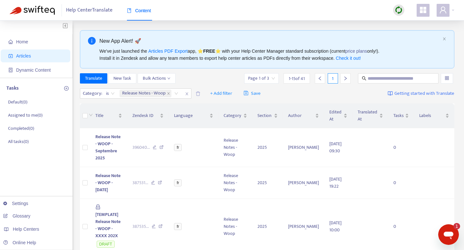
click at [202, 79] on div "Translate New Task Bulk Actions Page 1 of 3 1 - 15 of 41 1" at bounding box center [267, 78] width 374 height 10
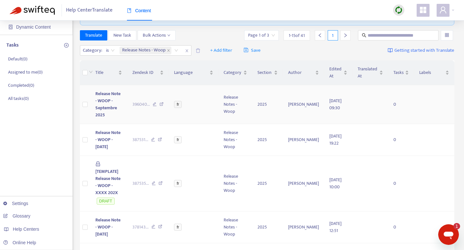
scroll to position [44, 0]
click at [118, 99] on span "Release Note - WOOP - Septembre 2025" at bounding box center [107, 104] width 25 height 29
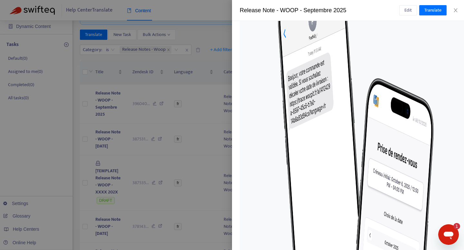
scroll to position [0, 0]
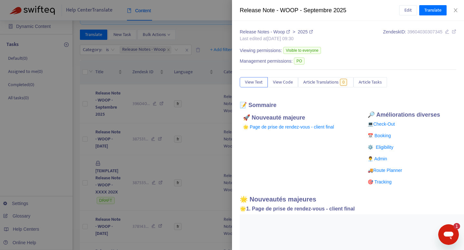
click at [198, 130] on div at bounding box center [232, 125] width 464 height 250
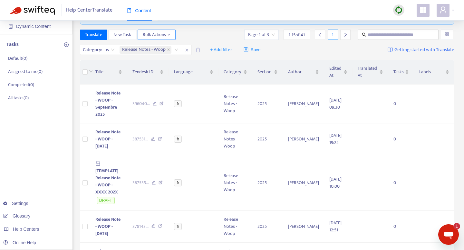
click at [162, 33] on span "Bulk Actions" at bounding box center [157, 34] width 28 height 7
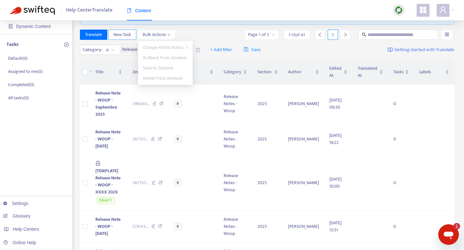
click at [127, 35] on span "New Task" at bounding box center [122, 34] width 18 height 7
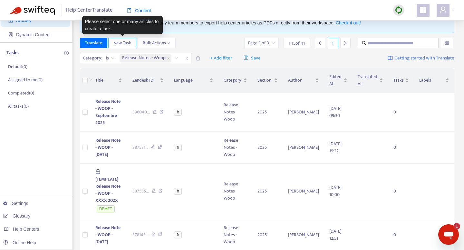
scroll to position [35, 0]
click at [212, 52] on div "Category : is Release Notes - Woop + Add filter Save Getting started with Trans…" at bounding box center [267, 59] width 374 height 15
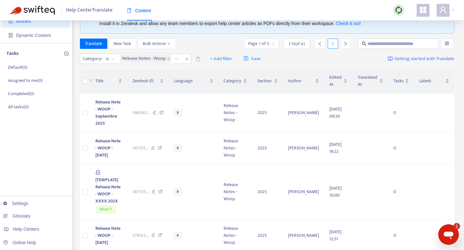
click at [81, 83] on th at bounding box center [85, 81] width 10 height 25
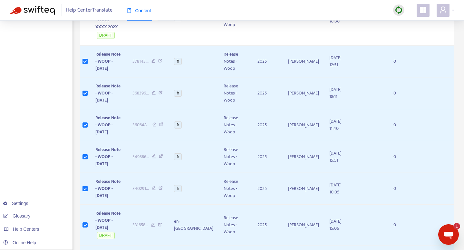
scroll to position [0, 0]
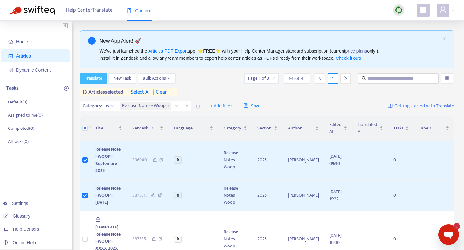
click at [99, 76] on span "Translate" at bounding box center [93, 78] width 17 height 7
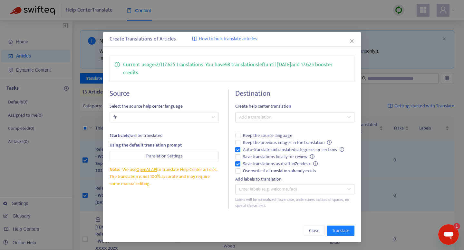
click at [86, 128] on div "Create Translations of Articles How to bulk translate articles Current usage: 2…" at bounding box center [232, 125] width 464 height 250
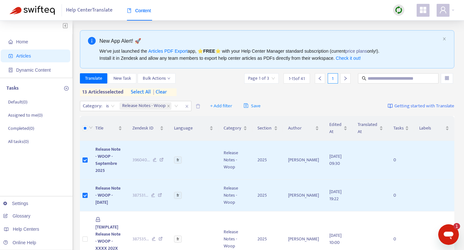
click at [163, 92] on span "| clear" at bounding box center [159, 93] width 16 height 8
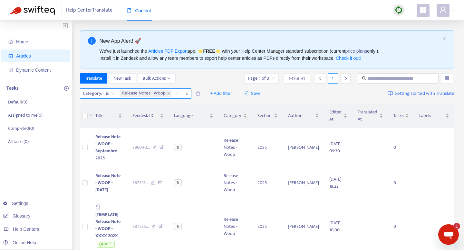
click at [176, 93] on div "Release Notes - Woop" at bounding box center [149, 94] width 63 height 10
click at [95, 92] on span "Category :" at bounding box center [91, 94] width 23 height 10
click at [219, 95] on span "+ Add filter" at bounding box center [221, 94] width 22 height 8
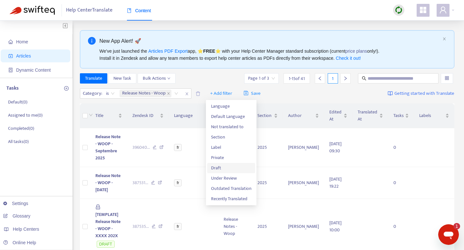
click at [223, 172] on span "Draft" at bounding box center [231, 168] width 40 height 7
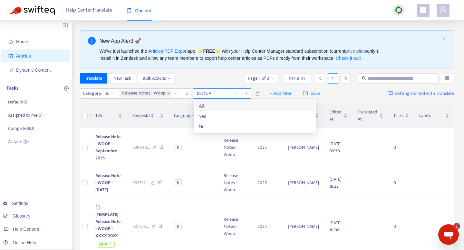
click at [226, 94] on input "search" at bounding box center [217, 94] width 41 height 10
click at [212, 128] on div "No" at bounding box center [255, 126] width 112 height 7
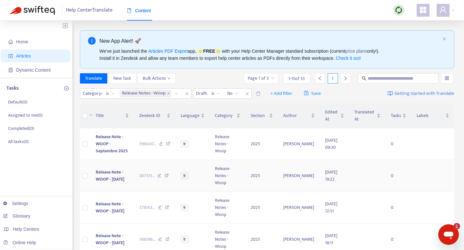
scroll to position [0, 0]
click at [161, 76] on span "Bulk Actions" at bounding box center [157, 78] width 28 height 7
click at [102, 112] on div "Title" at bounding box center [112, 115] width 33 height 7
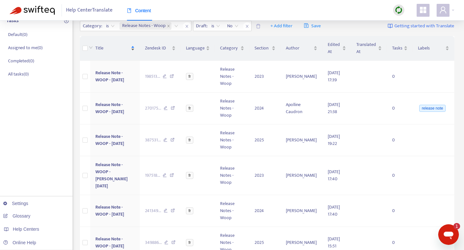
scroll to position [0, 0]
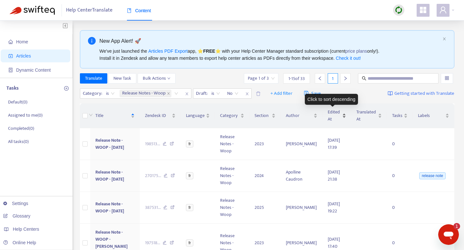
click at [339, 112] on div "Edited At" at bounding box center [336, 116] width 19 height 14
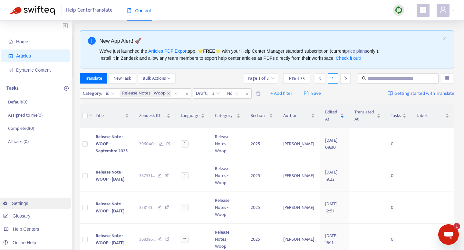
click at [28, 203] on link "Settings" at bounding box center [15, 203] width 25 height 5
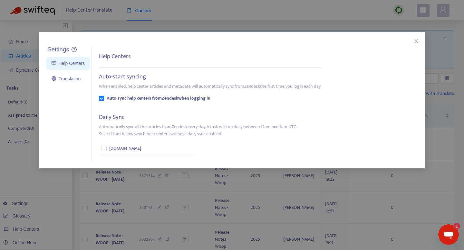
click at [24, 165] on div "Settings Help Centers Translation Settings Help Centers Auto-start syncing When…" at bounding box center [232, 125] width 464 height 250
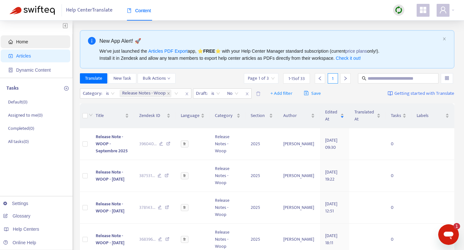
click at [23, 45] on span "Home" at bounding box center [36, 41] width 57 height 13
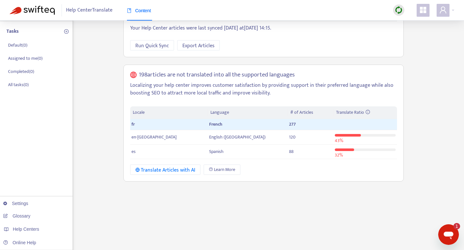
scroll to position [58, 0]
click at [176, 173] on div "Translate Articles with AI" at bounding box center [165, 170] width 60 height 8
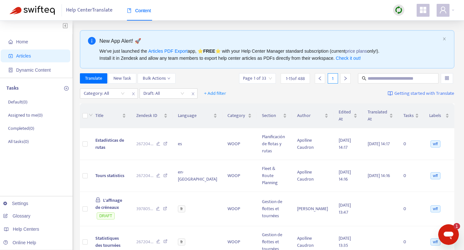
click at [398, 7] on img at bounding box center [398, 10] width 8 height 8
click at [107, 172] on span "Tours statistics" at bounding box center [109, 175] width 29 height 7
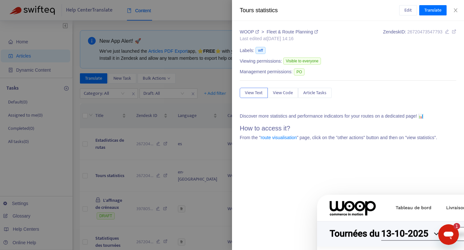
click at [156, 51] on div at bounding box center [232, 125] width 464 height 250
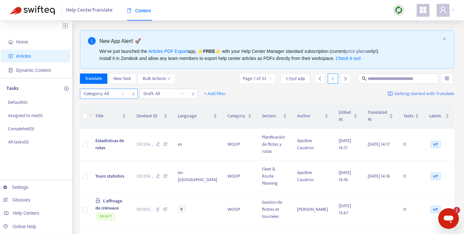
click at [134, 92] on icon "close" at bounding box center [133, 94] width 4 height 4
click at [121, 92] on input "search" at bounding box center [104, 94] width 41 height 10
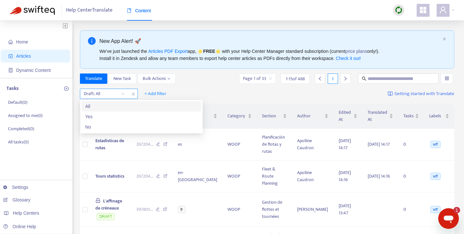
click at [121, 92] on input "search" at bounding box center [104, 94] width 41 height 10
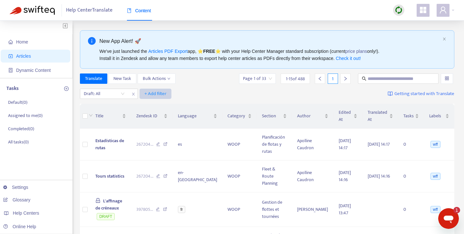
click at [159, 91] on span "+ Add filter" at bounding box center [155, 94] width 22 height 8
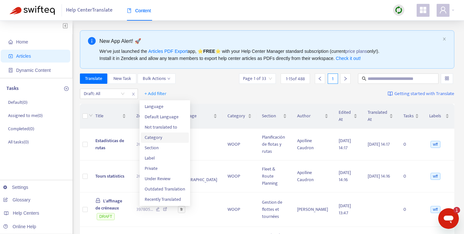
click at [166, 139] on span "Category" at bounding box center [165, 137] width 40 height 7
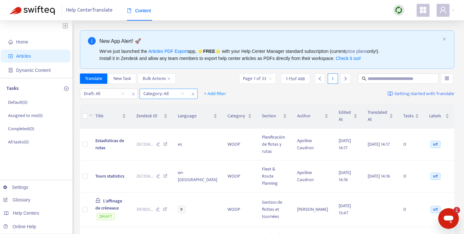
click at [173, 95] on div at bounding box center [160, 94] width 39 height 8
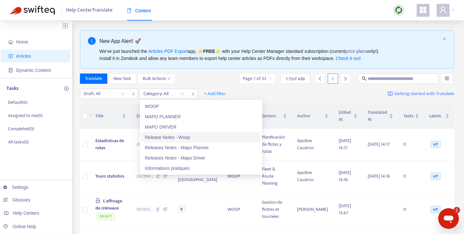
click at [176, 140] on div "Release Notes - Woop" at bounding box center [201, 137] width 112 height 7
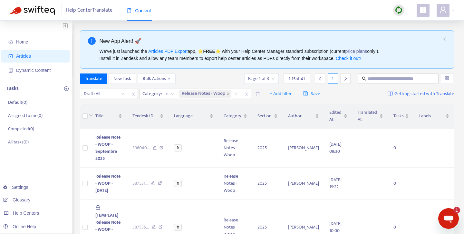
click at [123, 93] on input "search" at bounding box center [104, 94] width 41 height 10
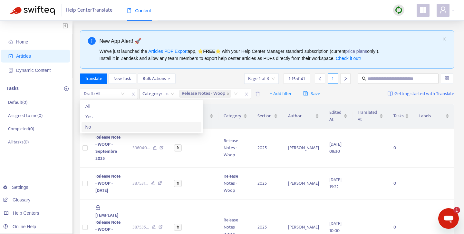
click at [120, 125] on div "No" at bounding box center [141, 126] width 112 height 7
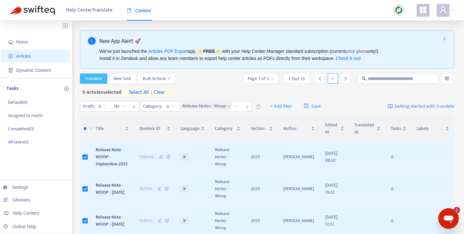
click at [96, 81] on span "Translate" at bounding box center [93, 78] width 17 height 7
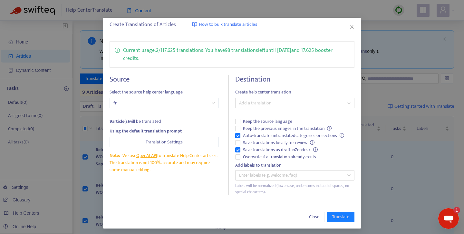
scroll to position [17, 0]
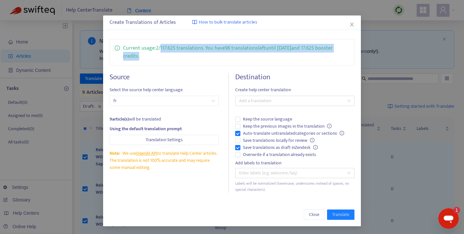
drag, startPoint x: 163, startPoint y: 47, endPoint x: 176, endPoint y: 60, distance: 18.9
click at [176, 60] on p "Current usage: 2 / 117.625 translations . You have 98 translations left until […" at bounding box center [236, 52] width 226 height 16
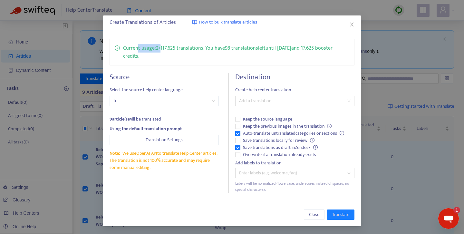
drag, startPoint x: 137, startPoint y: 48, endPoint x: 159, endPoint y: 48, distance: 21.9
click at [159, 48] on p "Current usage: 2 / 117.625 translations . You have 98 translations left until […" at bounding box center [236, 52] width 226 height 16
drag, startPoint x: 157, startPoint y: 48, endPoint x: 177, endPoint y: 47, distance: 20.3
click at [177, 47] on p "Current usage: 2 / 117.625 translations . You have 98 translations left until […" at bounding box center [236, 52] width 226 height 16
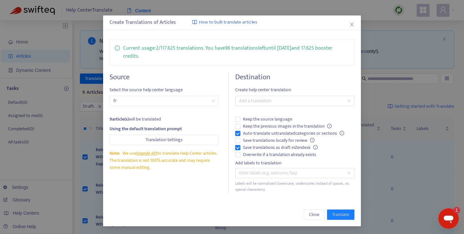
click at [177, 47] on p "Current usage: 2 / 117.625 translations . You have 98 translations left until […" at bounding box center [236, 52] width 226 height 16
drag, startPoint x: 156, startPoint y: 48, endPoint x: 176, endPoint y: 44, distance: 20.6
click at [176, 44] on p "Current usage: 2 / 117.625 translations . You have 98 translations left until […" at bounding box center [236, 52] width 226 height 16
click at [190, 52] on p "Current usage: 2 / 117.625 translations . You have 98 translations left until […" at bounding box center [236, 52] width 226 height 16
click at [352, 24] on icon "close" at bounding box center [352, 25] width 4 height 4
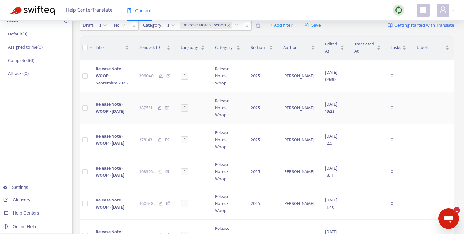
scroll to position [0, 0]
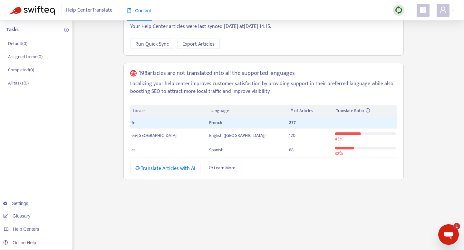
scroll to position [60, 0]
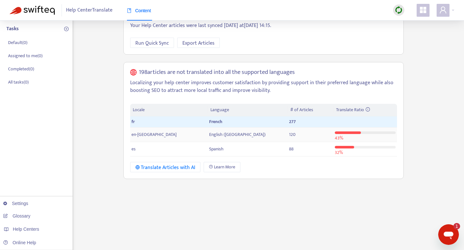
click at [297, 137] on td "120" at bounding box center [311, 135] width 46 height 14
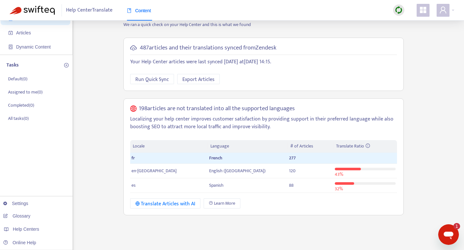
scroll to position [0, 0]
